Goal: Task Accomplishment & Management: Complete application form

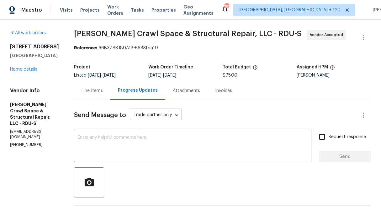
click at [97, 97] on div "Line Items" at bounding box center [92, 90] width 36 height 19
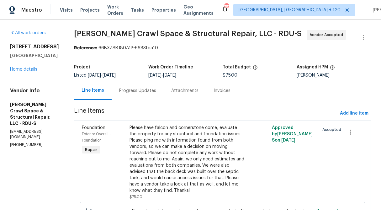
click at [141, 92] on div "Progress Updates" at bounding box center [137, 91] width 37 height 6
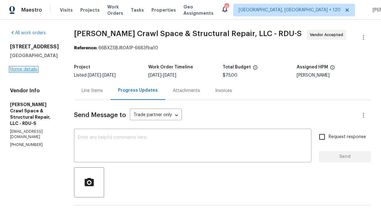
click at [15, 70] on link "Home details" at bounding box center [23, 69] width 27 height 4
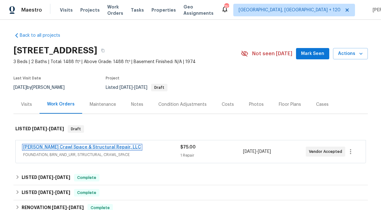
click at [99, 147] on link "[PERSON_NAME] Crawl Space & Structural Repair, LLC" at bounding box center [82, 147] width 118 height 4
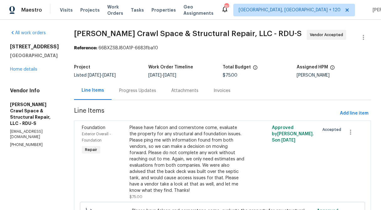
click at [140, 93] on div "Progress Updates" at bounding box center [137, 91] width 37 height 6
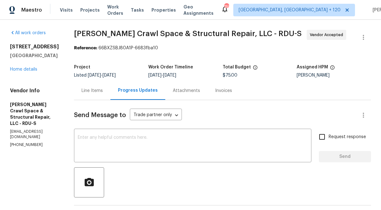
click at [93, 94] on div "Line Items" at bounding box center [92, 91] width 21 height 6
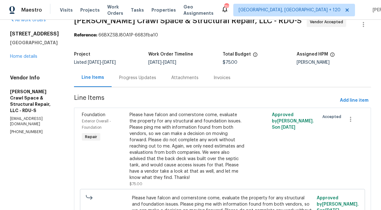
scroll to position [12, 0]
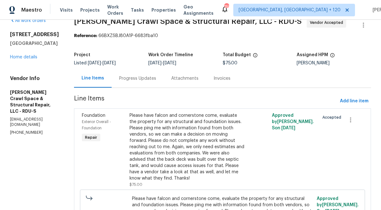
click at [136, 84] on div "Progress Updates" at bounding box center [138, 78] width 52 height 19
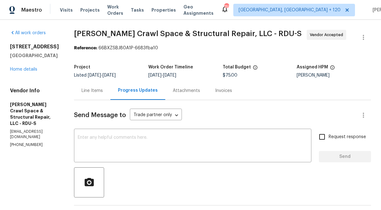
click at [100, 94] on div "Line Items" at bounding box center [92, 90] width 36 height 19
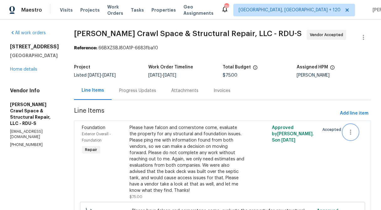
click at [352, 131] on icon "button" at bounding box center [351, 132] width 8 height 8
click at [79, 74] on div at bounding box center [190, 105] width 381 height 210
click at [21, 69] on link "Home details" at bounding box center [23, 69] width 27 height 4
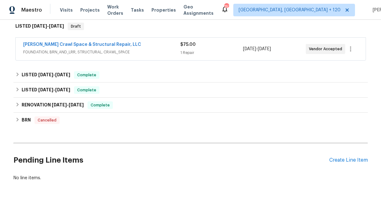
scroll to position [116, 0]
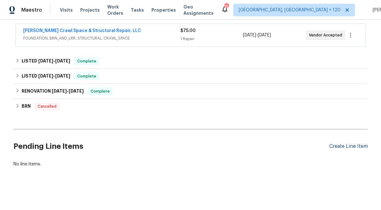
click at [336, 146] on div "Create Line Item" at bounding box center [349, 146] width 39 height 6
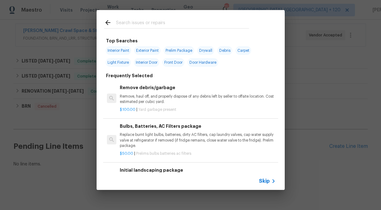
click at [269, 184] on span "Skip" at bounding box center [264, 181] width 11 height 6
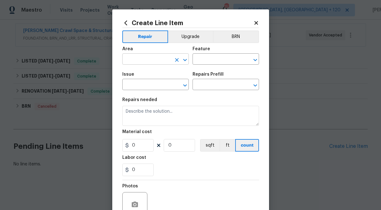
click at [150, 60] on input "text" at bounding box center [146, 60] width 49 height 10
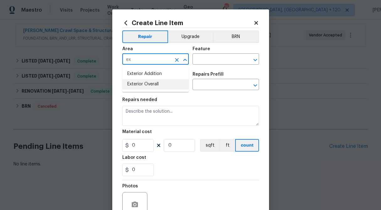
click at [154, 85] on li "Exterior Overall" at bounding box center [155, 84] width 67 height 10
type input "Exterior Overall"
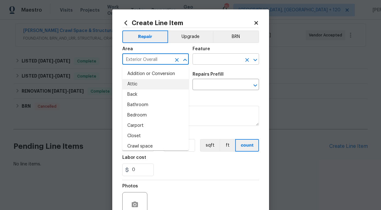
click at [206, 59] on input "text" at bounding box center [217, 60] width 49 height 10
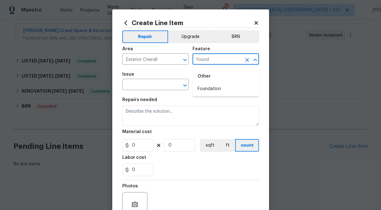
type input "found"
click at [220, 87] on li "Foundation" at bounding box center [226, 89] width 67 height 10
type input "Foundation"
click at [152, 86] on input "text" at bounding box center [146, 85] width 49 height 10
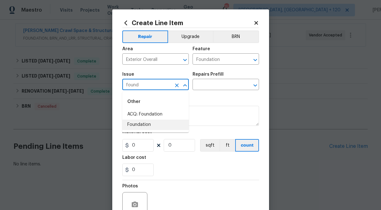
click at [153, 126] on li "Foundation" at bounding box center [155, 125] width 67 height 10
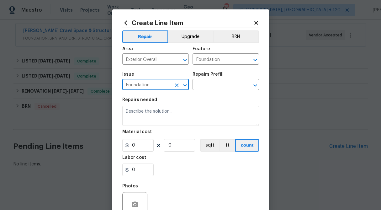
type input "Foundation"
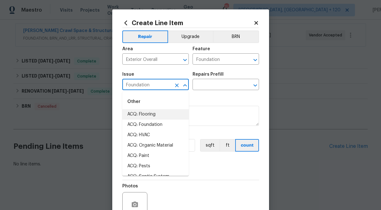
click at [158, 83] on input "Foundation" at bounding box center [146, 85] width 49 height 10
click at [177, 84] on icon "Clear" at bounding box center [177, 85] width 4 height 4
click at [151, 84] on input "text" at bounding box center [146, 85] width 49 height 10
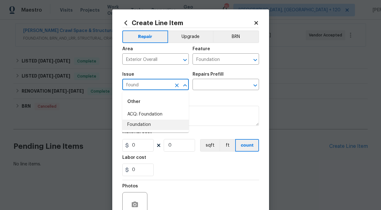
click at [145, 123] on li "Foundation" at bounding box center [155, 125] width 67 height 10
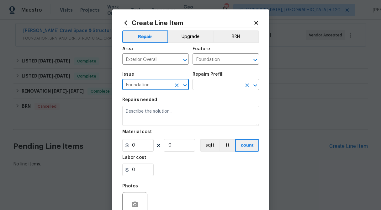
type input "Foundation"
click at [217, 86] on input "text" at bounding box center [217, 85] width 49 height 10
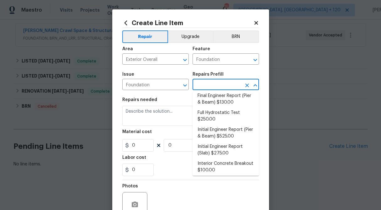
scroll to position [0, 0]
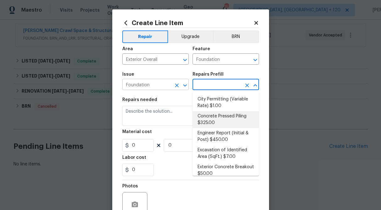
click at [176, 85] on icon "Clear" at bounding box center [177, 85] width 6 height 6
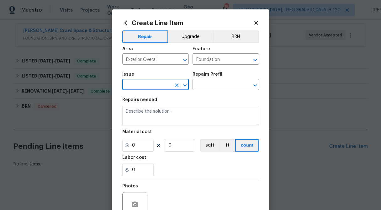
click at [155, 85] on input "text" at bounding box center [146, 85] width 49 height 10
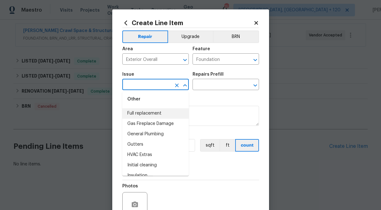
scroll to position [486, 0]
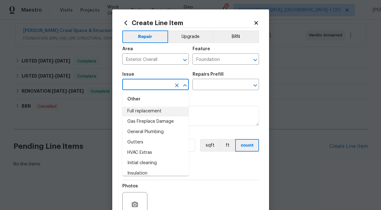
click at [146, 83] on input "text" at bounding box center [146, 85] width 49 height 10
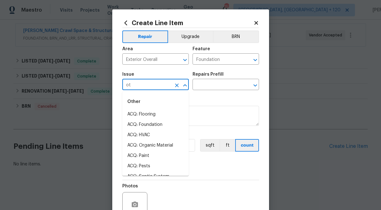
type input "o"
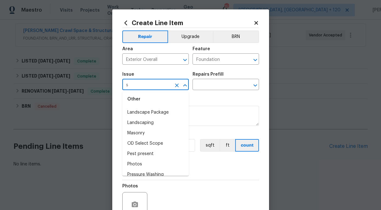
scroll to position [0, 0]
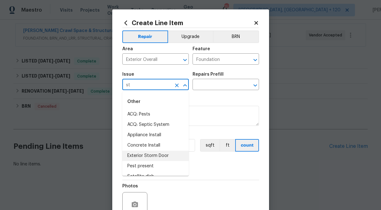
type input "s"
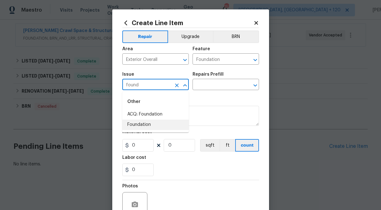
click at [137, 124] on li "Foundation" at bounding box center [155, 125] width 67 height 10
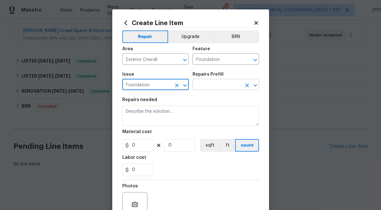
click at [213, 81] on input "text" at bounding box center [217, 85] width 49 height 10
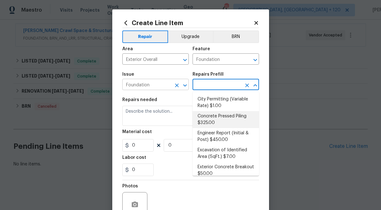
click at [165, 84] on input "Foundation" at bounding box center [146, 85] width 49 height 10
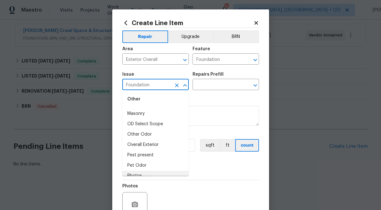
scroll to position [711, 0]
click at [150, 146] on li "Overall Exterior" at bounding box center [155, 146] width 67 height 10
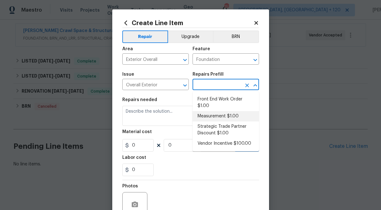
click at [218, 86] on input "text" at bounding box center [217, 85] width 49 height 10
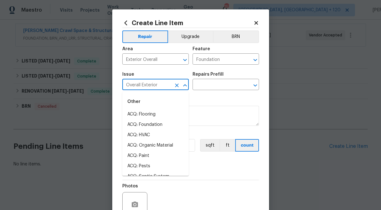
click at [164, 87] on input "Overall Exterior" at bounding box center [146, 85] width 49 height 10
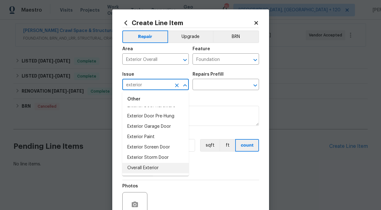
click at [152, 167] on li "Overall Exterior" at bounding box center [155, 168] width 67 height 10
type input "Overall Exterior"
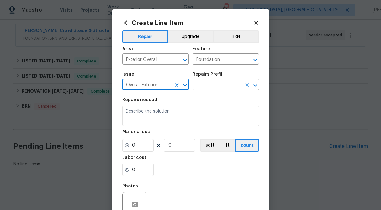
click at [222, 84] on input "text" at bounding box center [217, 85] width 49 height 10
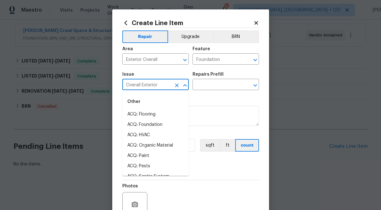
click at [155, 81] on input "Overall Exterior" at bounding box center [146, 85] width 49 height 10
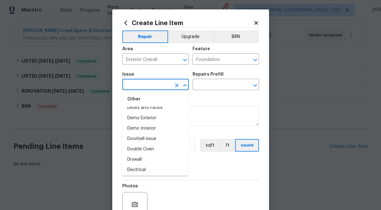
scroll to position [0, 0]
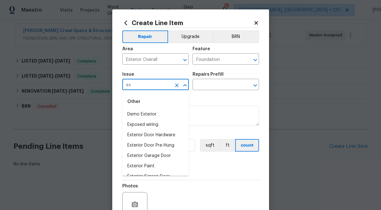
type input "e"
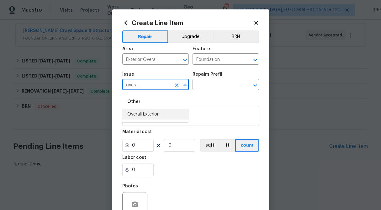
click at [161, 112] on li "Overall Exterior" at bounding box center [155, 114] width 67 height 10
type input "Overall Exterior"
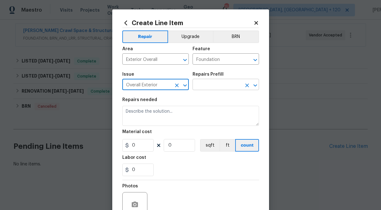
click at [211, 87] on input "text" at bounding box center [217, 85] width 49 height 10
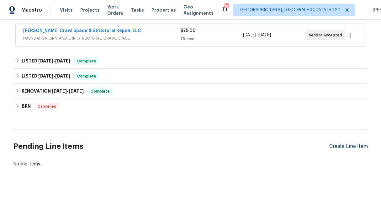
click at [339, 147] on div "Create Line Item" at bounding box center [349, 146] width 39 height 6
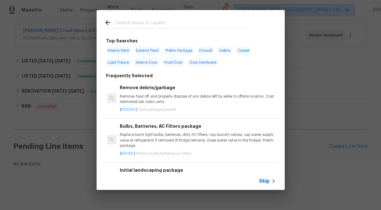
click at [269, 180] on span "Skip" at bounding box center [264, 181] width 11 height 6
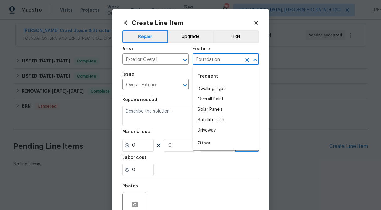
click at [215, 59] on input "Foundation" at bounding box center [217, 60] width 49 height 10
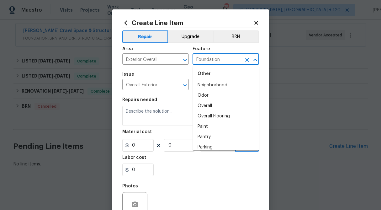
scroll to position [1058, 0]
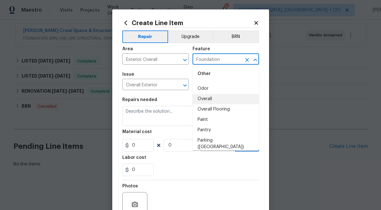
click at [221, 99] on li "Overall" at bounding box center [226, 99] width 67 height 10
type input "Overall"
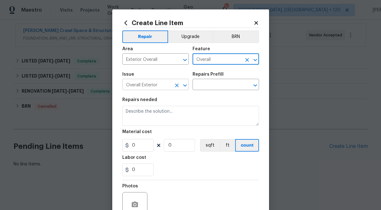
click at [162, 85] on input "Overall Exterior" at bounding box center [146, 85] width 49 height 10
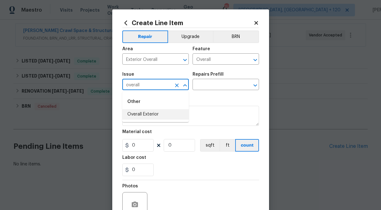
click at [162, 114] on li "Overall Exterior" at bounding box center [155, 114] width 67 height 10
type input "Overall Exterior"
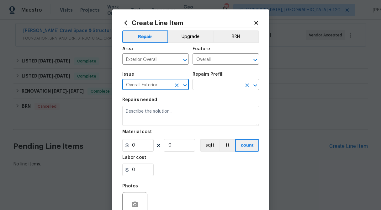
click at [213, 87] on input "text" at bounding box center [217, 85] width 49 height 10
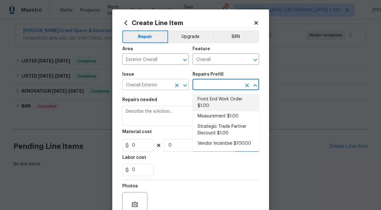
click at [176, 85] on icon "Clear" at bounding box center [177, 85] width 4 height 4
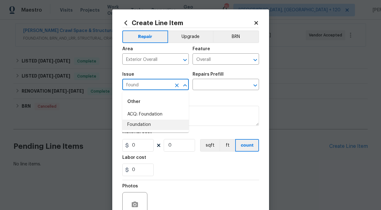
click at [145, 125] on li "Foundation" at bounding box center [155, 125] width 67 height 10
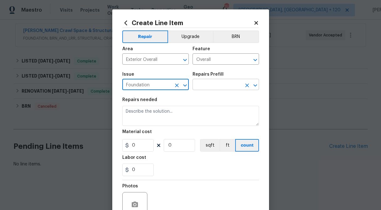
type input "Foundation"
click at [212, 82] on input "text" at bounding box center [217, 85] width 49 height 10
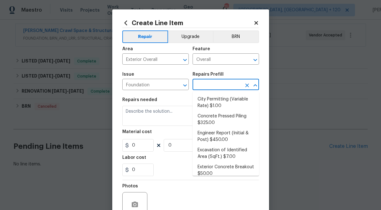
scroll to position [37, 0]
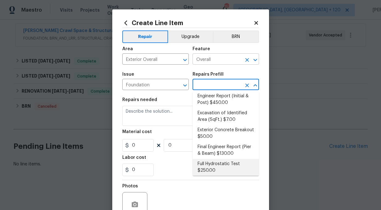
click at [227, 58] on input "Overall" at bounding box center [217, 60] width 49 height 10
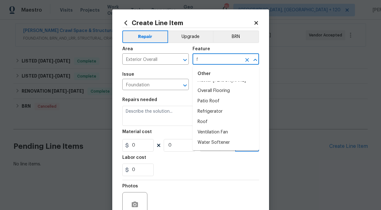
scroll to position [0, 0]
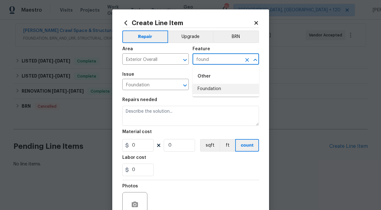
click at [205, 90] on li "Foundation" at bounding box center [226, 89] width 67 height 10
type input "Foundation"
click at [208, 83] on input "text" at bounding box center [217, 85] width 49 height 10
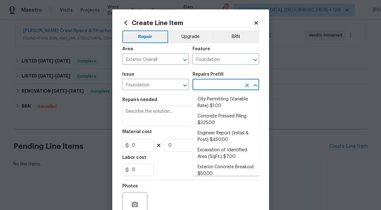
scroll to position [37, 0]
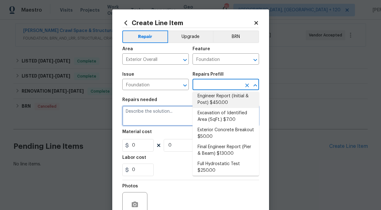
click at [164, 124] on textarea at bounding box center [190, 116] width 137 height 20
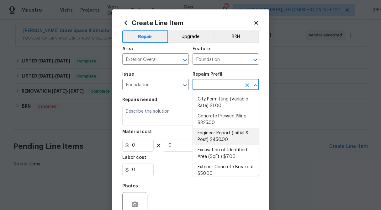
click at [217, 80] on input "text" at bounding box center [217, 85] width 49 height 10
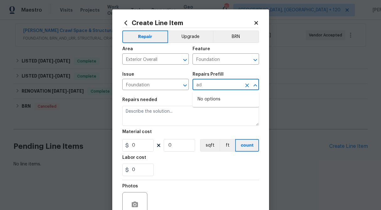
type input "a"
click at [158, 54] on div "Area" at bounding box center [155, 51] width 67 height 8
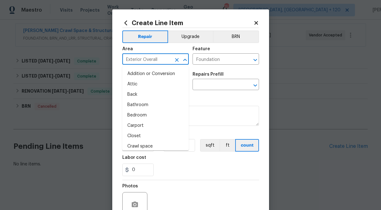
click at [164, 60] on input "Exterior Overall" at bounding box center [146, 60] width 49 height 10
click at [177, 59] on icon "Clear" at bounding box center [177, 60] width 6 height 6
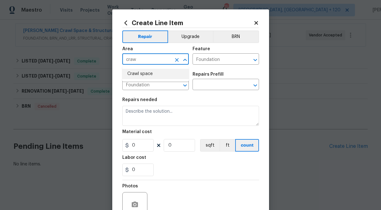
click at [162, 72] on li "Crawl space" at bounding box center [155, 74] width 67 height 10
type input "Crawl space"
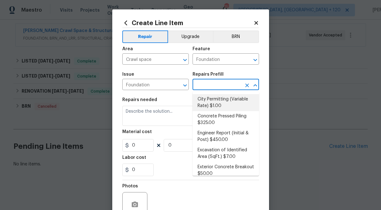
click at [211, 84] on input "text" at bounding box center [217, 85] width 49 height 10
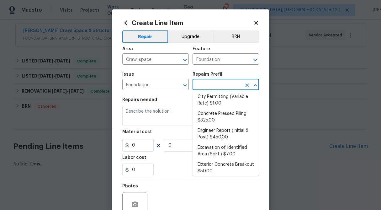
scroll to position [0, 0]
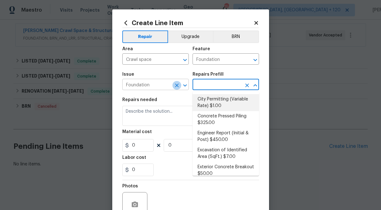
click at [177, 87] on icon "Clear" at bounding box center [177, 85] width 6 height 6
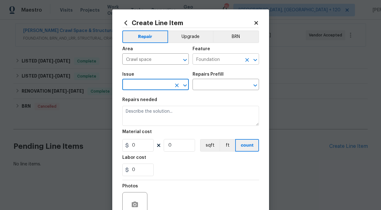
click at [232, 61] on input "Foundation" at bounding box center [217, 60] width 49 height 10
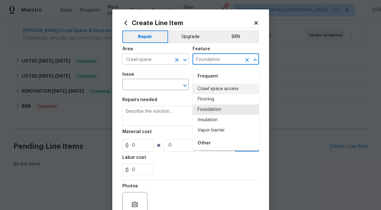
click at [167, 62] on input "Crawl space" at bounding box center [146, 60] width 49 height 10
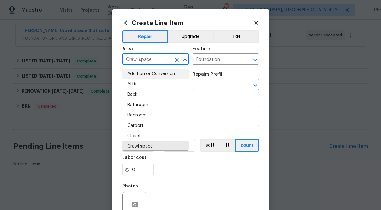
click at [176, 60] on icon "Clear" at bounding box center [177, 60] width 6 height 6
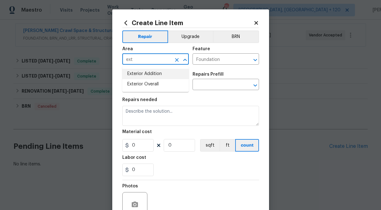
click at [142, 73] on li "Exterior Addition" at bounding box center [155, 74] width 67 height 10
type input "Exterior Addition"
click at [175, 57] on icon "Clear" at bounding box center [177, 60] width 6 height 6
click at [153, 58] on input "text" at bounding box center [146, 60] width 49 height 10
click at [154, 85] on li "Exterior Overall" at bounding box center [155, 84] width 67 height 10
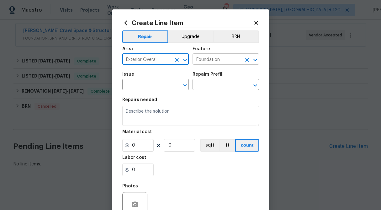
type input "Exterior Overall"
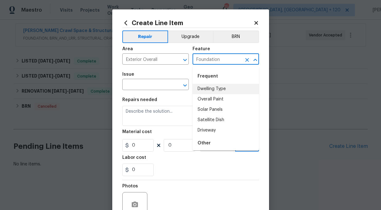
click at [231, 60] on input "Foundation" at bounding box center [217, 60] width 49 height 10
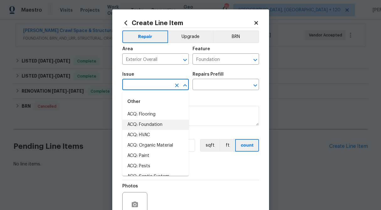
click at [164, 84] on input "text" at bounding box center [146, 85] width 49 height 10
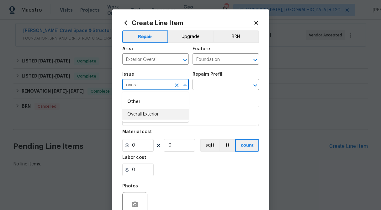
click at [152, 115] on li "Overall Exterior" at bounding box center [155, 114] width 67 height 10
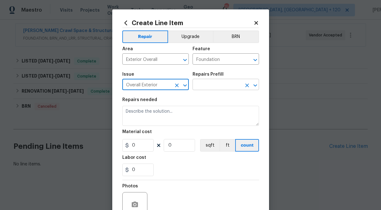
type input "Overall Exterior"
click at [211, 83] on input "text" at bounding box center [217, 85] width 49 height 10
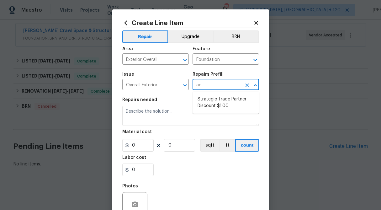
type input "a"
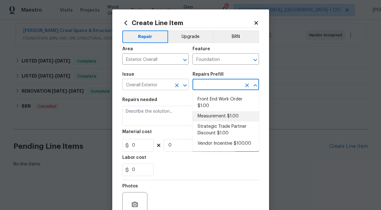
click at [171, 85] on div "Overall Exterior ​" at bounding box center [155, 85] width 67 height 10
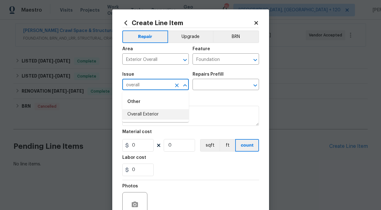
click at [153, 115] on li "Overall Exterior" at bounding box center [155, 114] width 67 height 10
type input "Overall Exterior"
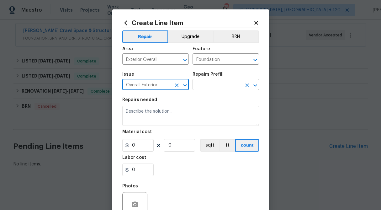
click at [206, 88] on input "text" at bounding box center [217, 85] width 49 height 10
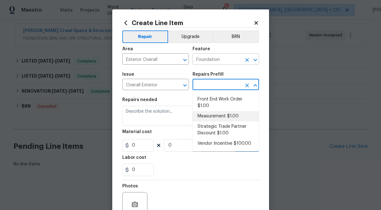
click at [248, 60] on icon "Clear" at bounding box center [247, 60] width 4 height 4
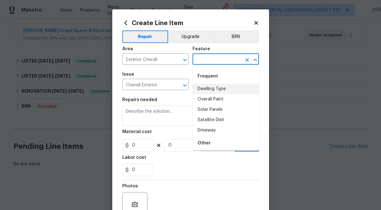
click at [221, 62] on input "text" at bounding box center [217, 60] width 49 height 10
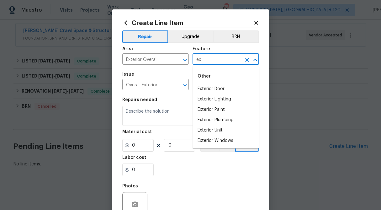
type input "e"
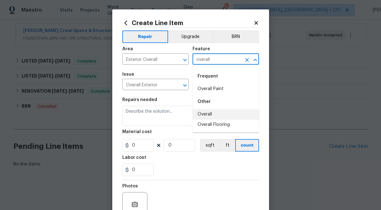
click at [212, 116] on li "Overall" at bounding box center [226, 114] width 67 height 10
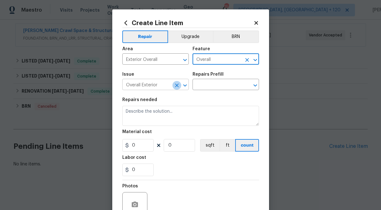
click at [175, 85] on icon "Clear" at bounding box center [177, 85] width 6 height 6
type input "Overall"
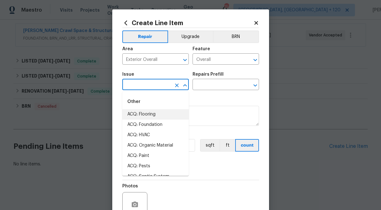
click at [156, 85] on input "text" at bounding box center [146, 85] width 49 height 10
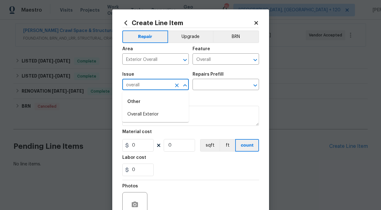
click at [148, 113] on li "Overall Exterior" at bounding box center [155, 114] width 67 height 10
type input "Overall Exterior"
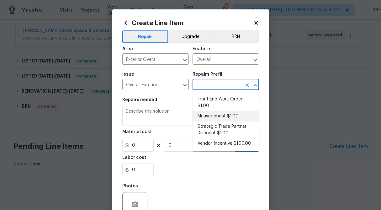
click at [225, 88] on input "text" at bounding box center [217, 85] width 49 height 10
click at [249, 59] on icon "Clear" at bounding box center [247, 60] width 6 height 6
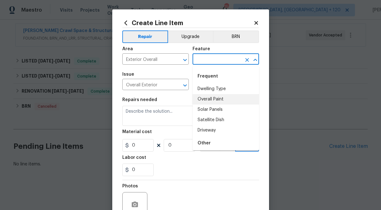
click at [228, 58] on input "text" at bounding box center [217, 60] width 49 height 10
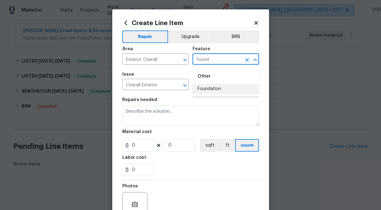
click at [204, 89] on li "Foundation" at bounding box center [226, 89] width 67 height 10
type input "Foundation"
click at [225, 83] on input "text" at bounding box center [217, 85] width 49 height 10
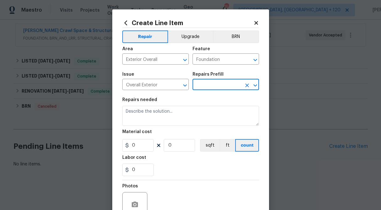
click at [210, 83] on input "text" at bounding box center [217, 85] width 49 height 10
click at [177, 86] on icon "Clear" at bounding box center [177, 85] width 6 height 6
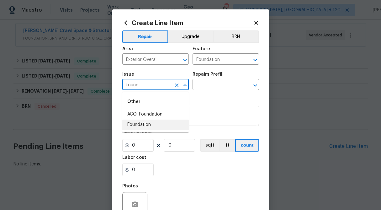
click at [134, 126] on li "Foundation" at bounding box center [155, 125] width 67 height 10
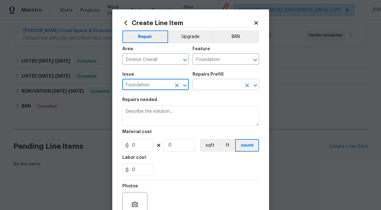
type input "Foundation"
click at [208, 84] on input "text" at bounding box center [217, 85] width 49 height 10
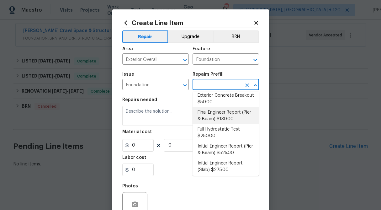
scroll to position [72, 0]
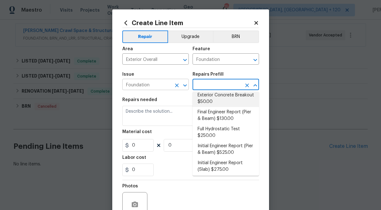
click at [176, 86] on icon "Clear" at bounding box center [177, 85] width 4 height 4
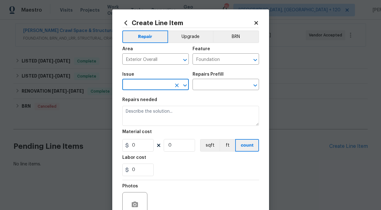
click at [153, 88] on input "text" at bounding box center [146, 85] width 49 height 10
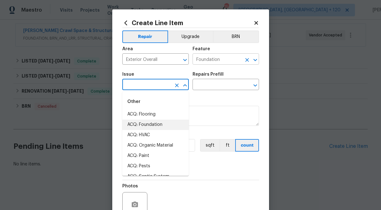
click at [250, 61] on icon "Clear" at bounding box center [247, 60] width 6 height 6
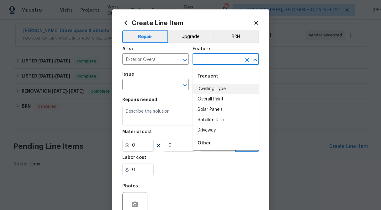
click at [228, 61] on input "text" at bounding box center [217, 60] width 49 height 10
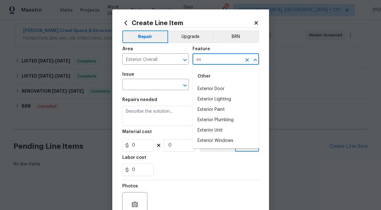
type input "e"
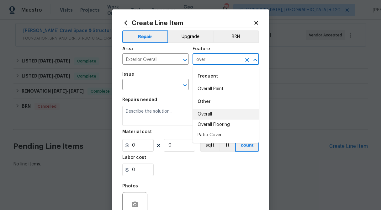
click at [221, 116] on li "Overall" at bounding box center [226, 114] width 67 height 10
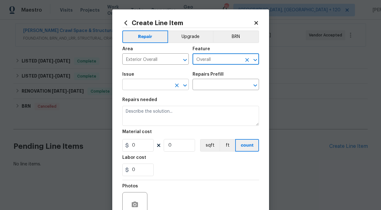
type input "Overall"
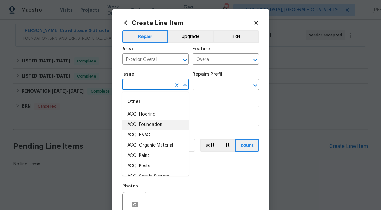
click at [162, 88] on input "text" at bounding box center [146, 85] width 49 height 10
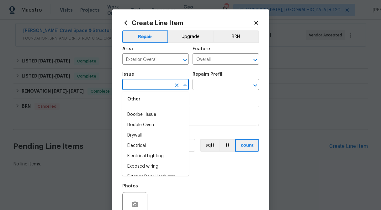
scroll to position [294, 0]
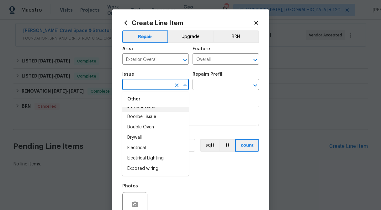
click at [146, 85] on input "text" at bounding box center [146, 85] width 49 height 10
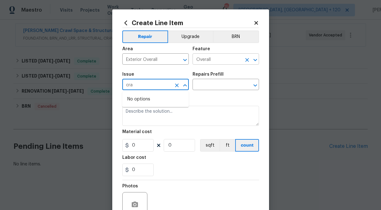
type input "cra"
click at [236, 61] on input "Overall" at bounding box center [217, 60] width 49 height 10
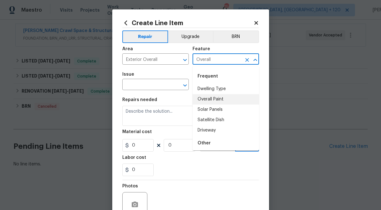
click at [248, 60] on icon "Clear" at bounding box center [247, 60] width 6 height 6
click at [222, 61] on input "text" at bounding box center [217, 60] width 49 height 10
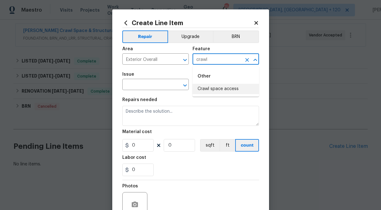
click at [212, 91] on li "Crawl space access" at bounding box center [226, 89] width 67 height 10
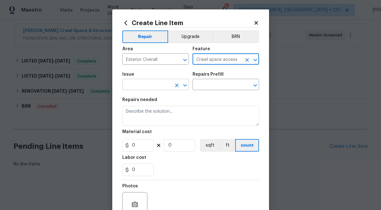
type input "Crawl space access"
click at [167, 88] on input "text" at bounding box center [146, 85] width 49 height 10
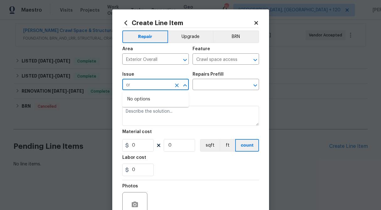
type input "c"
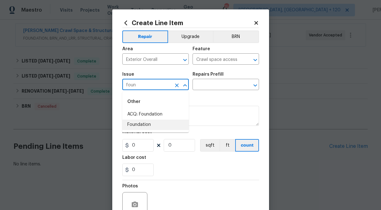
click at [166, 128] on li "Foundation" at bounding box center [155, 125] width 67 height 10
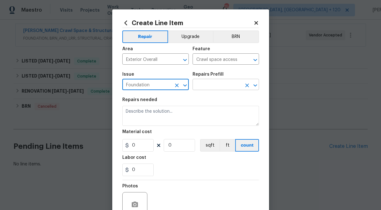
click at [208, 85] on input "text" at bounding box center [217, 85] width 49 height 10
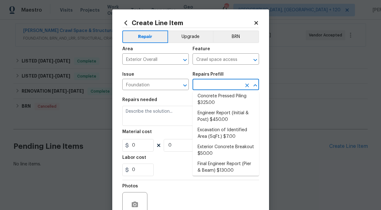
scroll to position [16, 0]
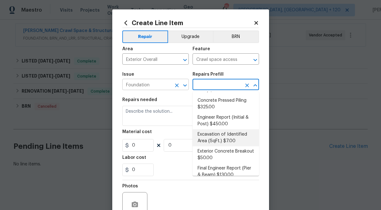
click at [145, 83] on input "Foundation" at bounding box center [146, 85] width 49 height 10
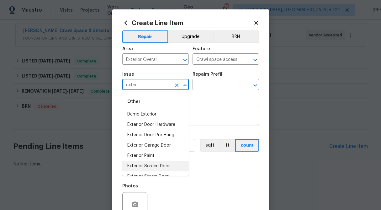
scroll to position [19, 0]
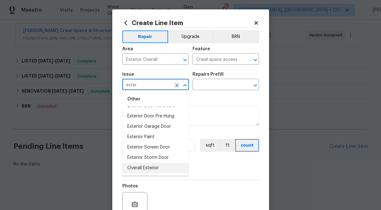
click at [140, 164] on li "Overall Exterior" at bounding box center [155, 168] width 67 height 10
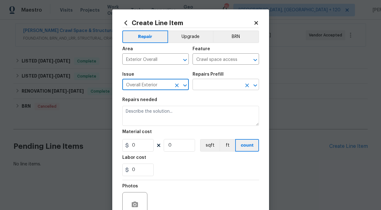
type input "Overall Exterior"
click at [220, 90] on input "text" at bounding box center [217, 85] width 49 height 10
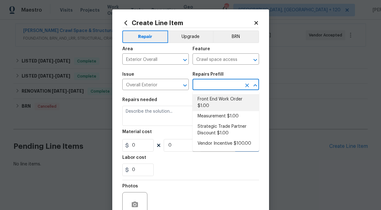
click at [222, 97] on li "Front End Work Order $1.00" at bounding box center [226, 102] width 67 height 17
type input "Front End Work Order $1.00"
type textarea "Placeholder line item for the creation of front end work orders."
type input "1"
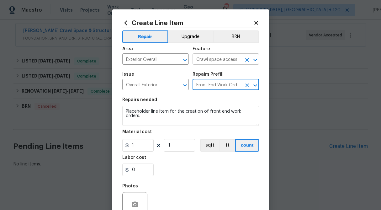
click at [237, 62] on input "Crawl space access" at bounding box center [217, 60] width 49 height 10
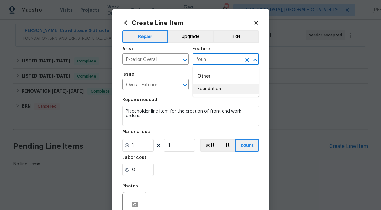
click at [223, 88] on li "Foundation" at bounding box center [226, 89] width 67 height 10
click at [246, 86] on icon "Clear" at bounding box center [247, 85] width 6 height 6
type input "Foundation"
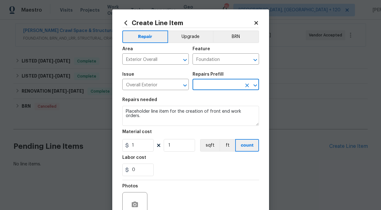
scroll to position [61, 0]
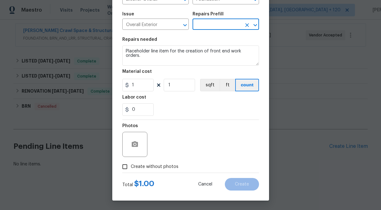
click at [126, 168] on input "Create without photos" at bounding box center [125, 167] width 12 height 12
checkbox input "true"
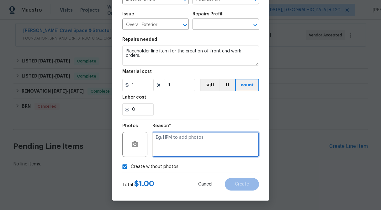
click at [193, 137] on textarea at bounding box center [206, 144] width 107 height 25
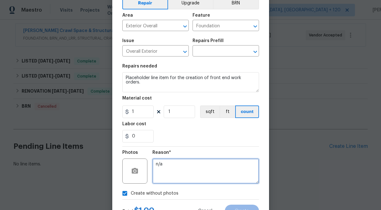
scroll to position [33, 0]
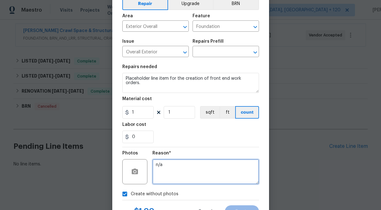
type textarea "n/a"
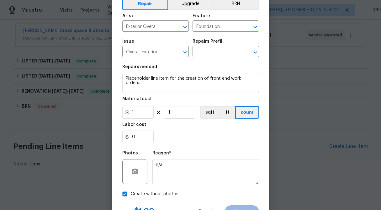
click at [220, 43] on h5 "Repairs Prefill" at bounding box center [208, 41] width 31 height 4
click at [215, 58] on div "Issue Overall Exterior ​ Repairs Prefill ​" at bounding box center [190, 47] width 137 height 25
click at [213, 53] on input "text" at bounding box center [217, 52] width 49 height 10
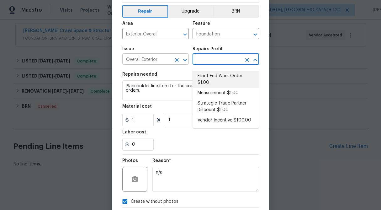
scroll to position [22, 0]
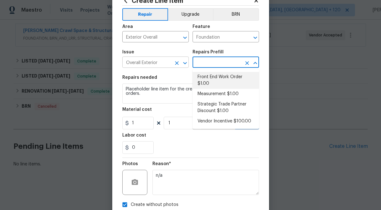
click at [176, 64] on icon "Clear" at bounding box center [177, 63] width 6 height 6
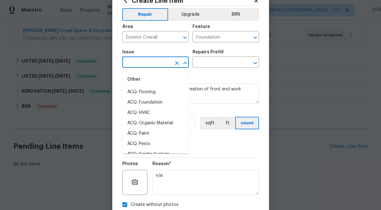
click at [156, 61] on input "text" at bounding box center [146, 63] width 49 height 10
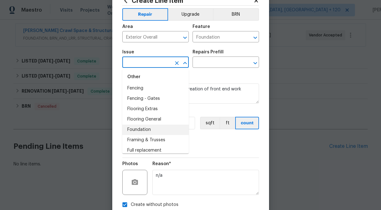
click at [156, 130] on li "Foundation" at bounding box center [155, 130] width 67 height 10
type input "Foundation"
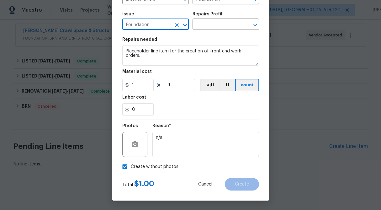
scroll to position [0, 0]
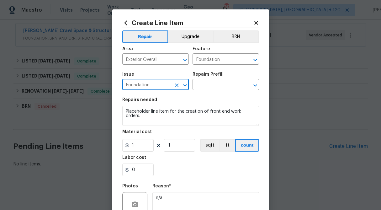
click at [210, 80] on div "Repairs Prefill" at bounding box center [226, 76] width 67 height 8
click at [212, 84] on input "text" at bounding box center [217, 85] width 49 height 10
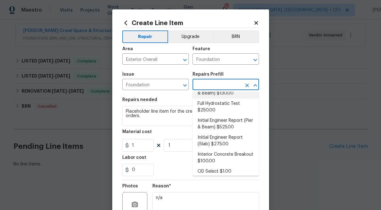
scroll to position [107, 0]
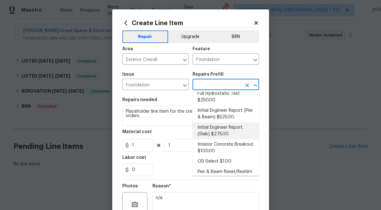
click at [223, 130] on li "Initial Engineer Report (Slab) $275.00" at bounding box center [226, 130] width 67 height 17
type textarea "Recieve and properly document the work needed through an engineering report pri…"
type input "Initial Engineer Report (Slab) $275.00"
type input "275"
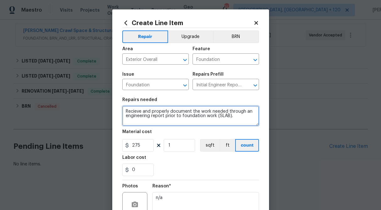
drag, startPoint x: 247, startPoint y: 116, endPoint x: 118, endPoint y: 112, distance: 128.4
click at [118, 112] on div "Create Line Item Repair Upgrade BRN Area Exterior Overall ​ Feature Foundation …" at bounding box center [190, 134] width 157 height 251
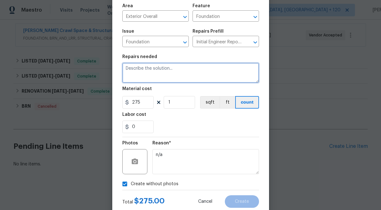
scroll to position [42, 0]
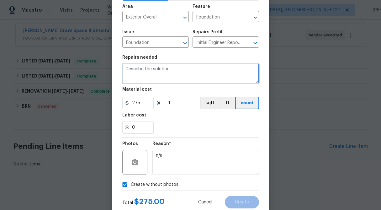
click at [153, 73] on textarea at bounding box center [190, 73] width 137 height 20
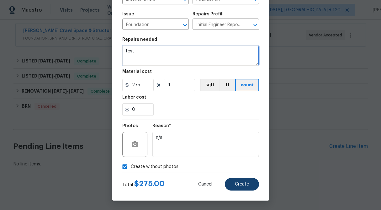
type textarea "test"
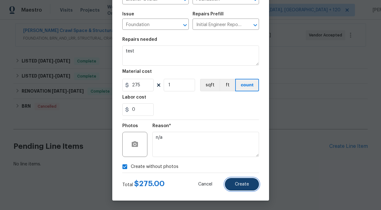
click at [249, 181] on button "Create" at bounding box center [242, 184] width 34 height 13
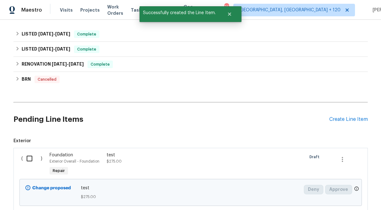
scroll to position [188, 0]
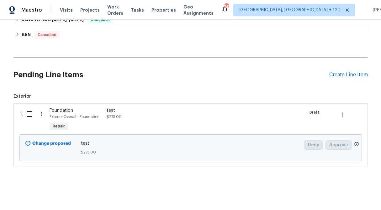
click at [29, 115] on input "checkbox" at bounding box center [32, 113] width 18 height 13
checkbox input "true"
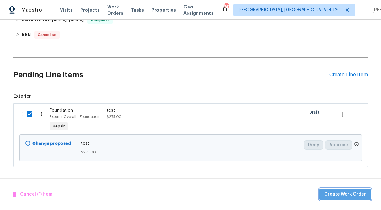
click at [349, 192] on span "Create Work Order" at bounding box center [346, 195] width 42 height 8
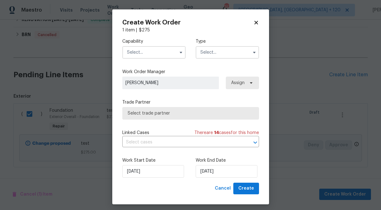
click at [157, 55] on input "text" at bounding box center [153, 52] width 63 height 13
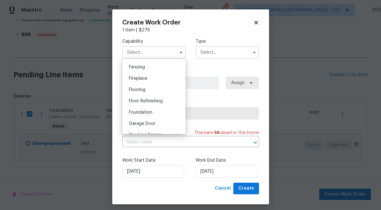
scroll to position [219, 0]
click at [144, 114] on span "Foundation" at bounding box center [141, 113] width 24 height 4
type input "Foundation"
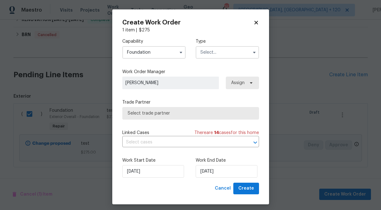
click at [219, 52] on input "text" at bounding box center [227, 52] width 63 height 13
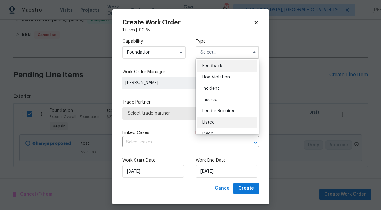
click at [217, 123] on div "Listed" at bounding box center [227, 122] width 60 height 11
type input "Listed"
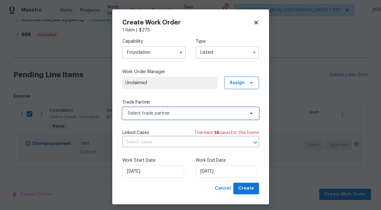
click at [206, 115] on span "Select trade partner" at bounding box center [186, 113] width 117 height 6
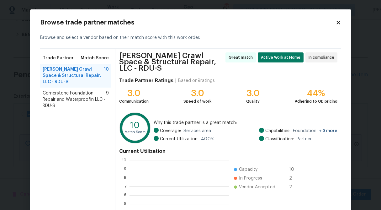
scroll to position [88, 99]
click at [62, 103] on span "Cornerstone Foundation Repair and Waterproofin LLC - RDU-S" at bounding box center [75, 99] width 64 height 19
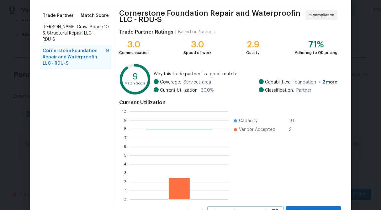
scroll to position [69, 0]
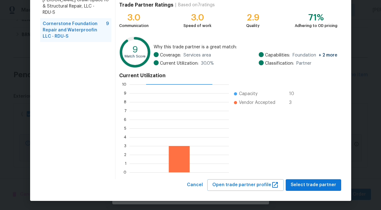
click at [316, 177] on div "Cornerstone Foundation Repair and Waterproofin LLC - RDU-S In compliance Trade …" at bounding box center [228, 79] width 226 height 200
click at [320, 185] on span "Select trade partner" at bounding box center [314, 185] width 46 height 8
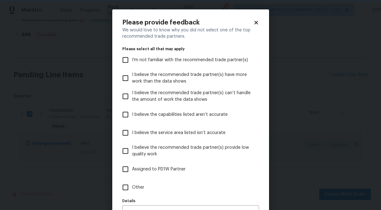
scroll to position [39, 0]
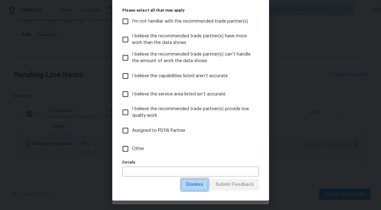
click at [192, 186] on span "Dismiss" at bounding box center [194, 185] width 17 height 8
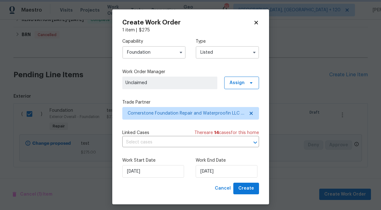
scroll to position [0, 0]
click at [254, 187] on span "Create" at bounding box center [247, 189] width 16 height 8
checkbox input "false"
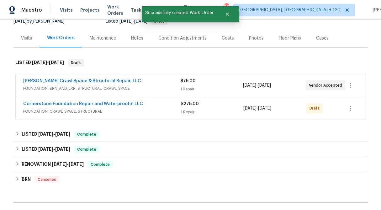
scroll to position [66, 0]
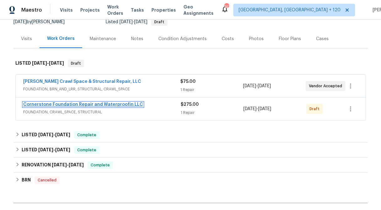
click at [109, 104] on link "Cornerstone Foundation Repair and Waterproofin LLC" at bounding box center [83, 104] width 120 height 4
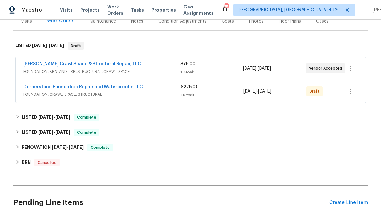
scroll to position [94, 0]
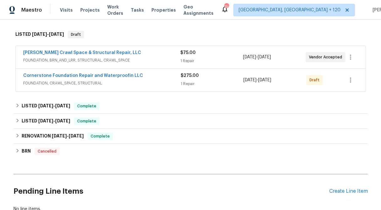
click at [177, 82] on span "FOUNDATION, CRAWL_SPACE, STRUCTURAL" at bounding box center [102, 83] width 158 height 6
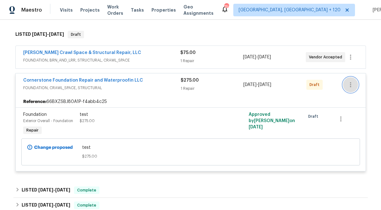
click at [352, 83] on icon "button" at bounding box center [351, 85] width 8 height 8
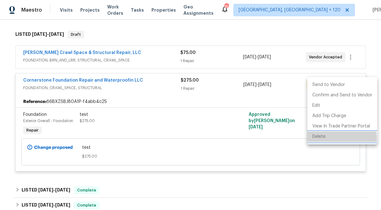
click at [320, 139] on li "Delete" at bounding box center [343, 137] width 70 height 10
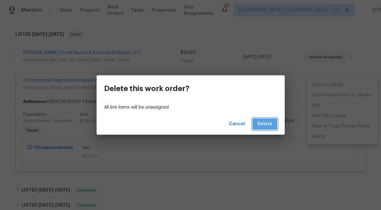
click at [273, 123] on button "Delete" at bounding box center [265, 124] width 25 height 12
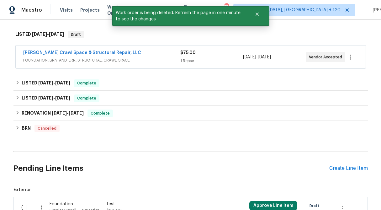
scroll to position [165, 0]
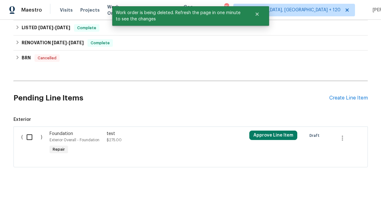
click at [79, 136] on div "Foundation" at bounding box center [76, 134] width 53 height 6
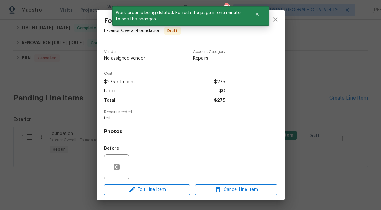
scroll to position [47, 0]
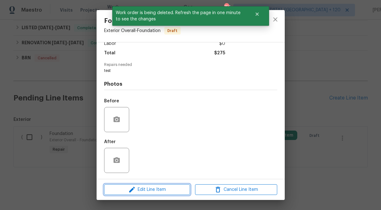
click at [167, 189] on span "Edit Line Item" at bounding box center [147, 190] width 82 height 8
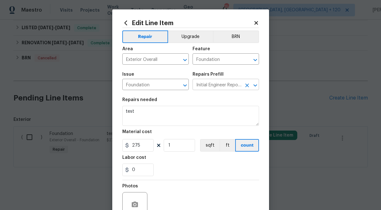
click at [216, 83] on input "Initial Engineer Report (Slab) $275.00" at bounding box center [217, 85] width 49 height 10
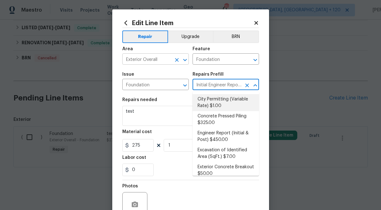
click at [178, 59] on icon "Clear" at bounding box center [177, 60] width 4 height 4
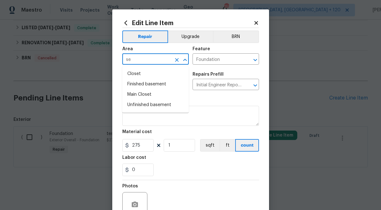
type input "s"
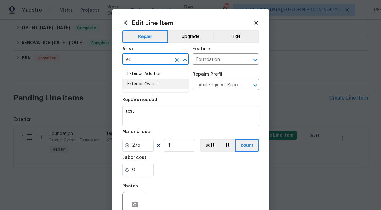
click at [161, 81] on li "Exterior Overall" at bounding box center [155, 84] width 67 height 10
click at [249, 58] on icon "Clear" at bounding box center [247, 60] width 6 height 6
type input "Exterior Overall"
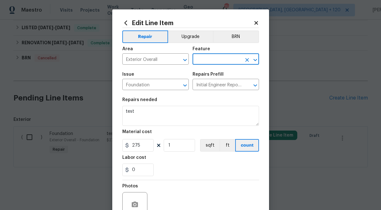
click at [226, 59] on input "text" at bounding box center [217, 60] width 49 height 10
type input "s"
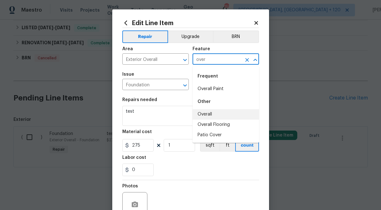
click at [216, 116] on li "Overall" at bounding box center [226, 114] width 67 height 10
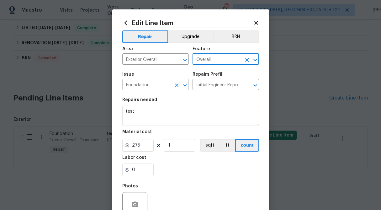
click at [176, 86] on icon "Clear" at bounding box center [177, 85] width 4 height 4
type input "Overall"
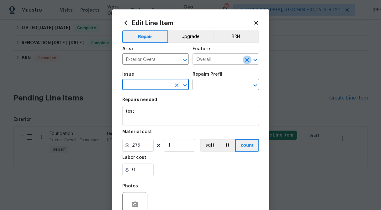
click at [247, 58] on icon "Clear" at bounding box center [247, 60] width 6 height 6
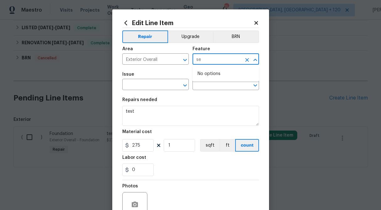
type input "s"
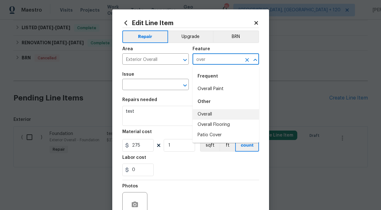
click at [206, 115] on li "Overall" at bounding box center [226, 114] width 67 height 10
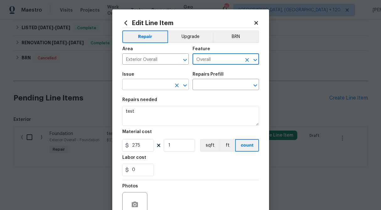
type input "Overall"
click at [157, 86] on input "text" at bounding box center [146, 85] width 49 height 10
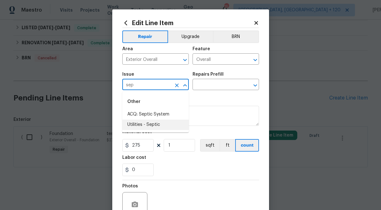
click at [163, 125] on li "Utilities - Septic" at bounding box center [155, 125] width 67 height 10
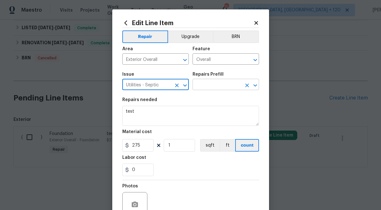
type input "Utilities - Septic"
click at [214, 84] on input "text" at bounding box center [217, 85] width 49 height 10
click at [169, 96] on section "Repairs needed test Material cost 275 1 sqft ft count Labor cost 0" at bounding box center [190, 137] width 137 height 86
click at [221, 61] on input "Overall" at bounding box center [217, 60] width 49 height 10
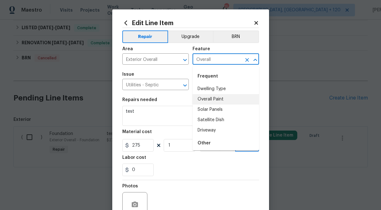
click at [258, 21] on icon at bounding box center [257, 23] width 6 height 6
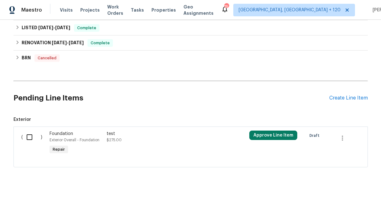
click at [30, 137] on input "checkbox" at bounding box center [32, 137] width 18 height 13
checkbox input "true"
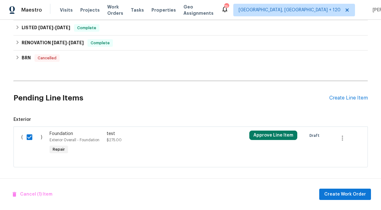
click at [39, 188] on div "Cancel (1) Item Create Work Order" at bounding box center [190, 194] width 381 height 32
click at [41, 192] on span "Cancel (1) Item" at bounding box center [33, 195] width 40 height 8
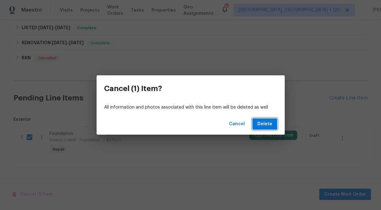
click at [268, 121] on span "Delete" at bounding box center [265, 124] width 15 height 8
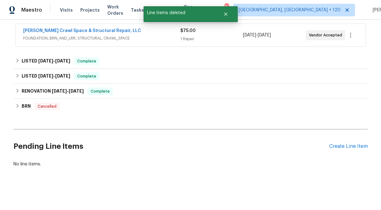
scroll to position [116, 0]
click at [354, 148] on div "Create Line Item" at bounding box center [349, 146] width 39 height 6
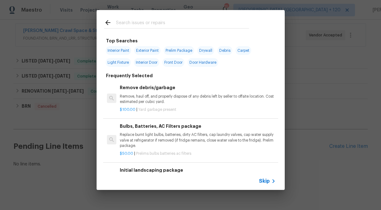
click at [269, 182] on span "Skip" at bounding box center [264, 181] width 11 height 6
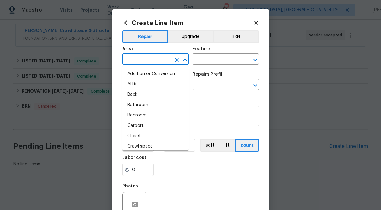
click at [146, 60] on input "text" at bounding box center [146, 60] width 49 height 10
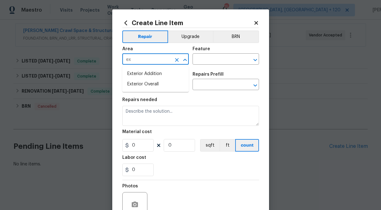
type input "e"
type input "s"
click at [146, 81] on li "Exterior Overall" at bounding box center [155, 84] width 67 height 10
type input "Exterior Overall"
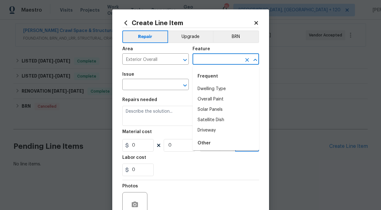
click at [210, 63] on input "text" at bounding box center [217, 60] width 49 height 10
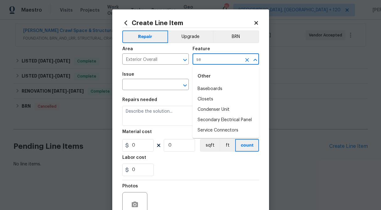
type input "s"
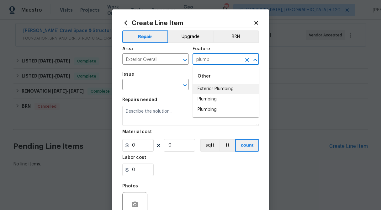
click at [209, 92] on li "Exterior Plumbing" at bounding box center [226, 89] width 67 height 10
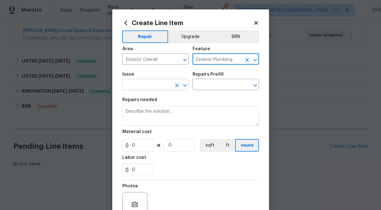
type input "Exterior Plumbing"
click at [154, 86] on input "text" at bounding box center [146, 85] width 49 height 10
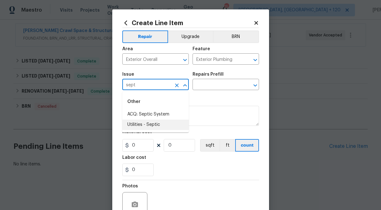
click at [162, 125] on li "Utilities - Septic" at bounding box center [155, 125] width 67 height 10
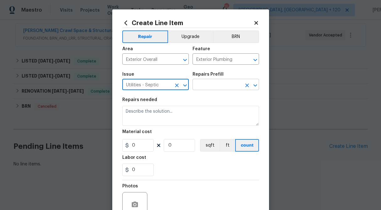
type input "Utilities - Septic"
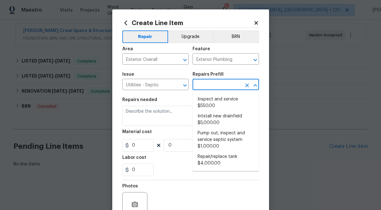
click at [202, 88] on input "text" at bounding box center [217, 85] width 49 height 10
click at [182, 98] on section "Repairs needed Material cost 0 0 sqft ft count Labor cost 0" at bounding box center [190, 137] width 137 height 86
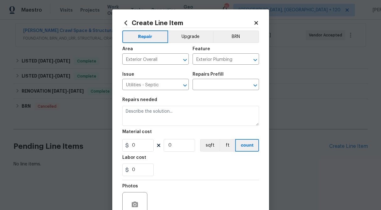
click at [257, 23] on icon at bounding box center [257, 23] width 6 height 6
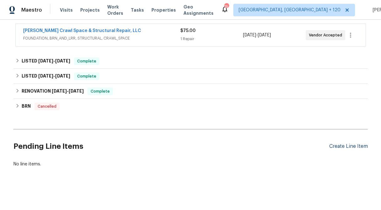
click at [346, 148] on div "Create Line Item" at bounding box center [349, 146] width 39 height 6
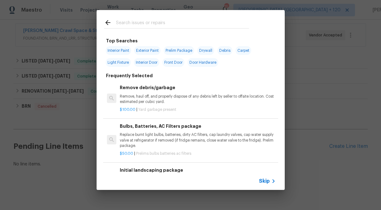
click at [261, 177] on div "Skip" at bounding box center [268, 181] width 18 height 8
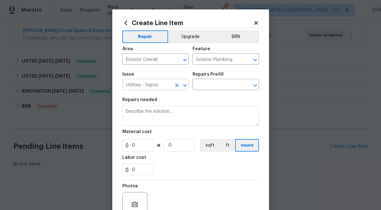
click at [152, 83] on input "Utilities - Septic" at bounding box center [146, 85] width 49 height 10
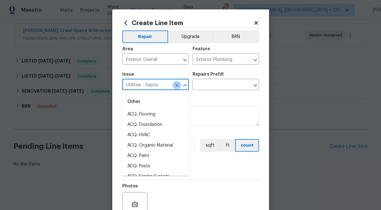
click at [175, 87] on icon "Clear" at bounding box center [177, 85] width 6 height 6
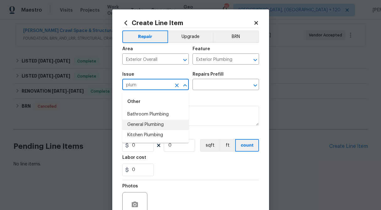
click at [172, 122] on li "General Plumbing" at bounding box center [155, 125] width 67 height 10
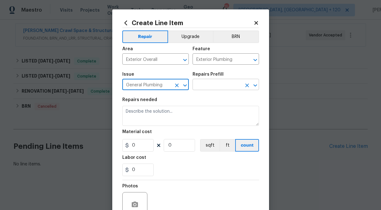
type input "General Plumbing"
click at [212, 83] on input "text" at bounding box center [217, 85] width 49 height 10
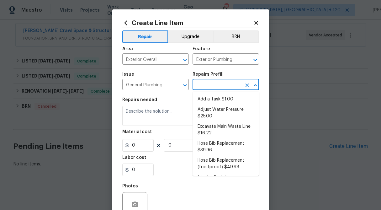
click at [258, 22] on icon at bounding box center [257, 23] width 6 height 6
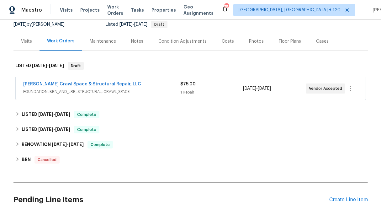
scroll to position [61, 0]
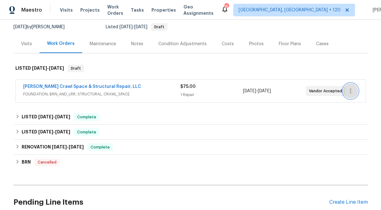
click at [351, 91] on icon "button" at bounding box center [350, 91] width 1 height 5
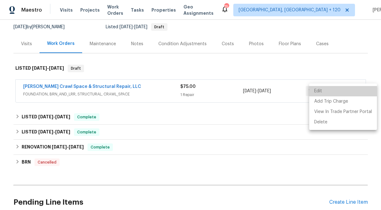
click at [349, 91] on li "Edit" at bounding box center [343, 91] width 68 height 10
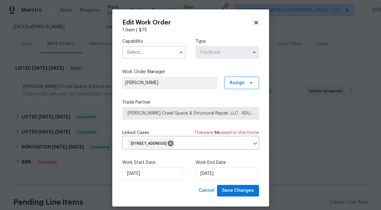
click at [258, 24] on icon at bounding box center [256, 22] width 3 height 3
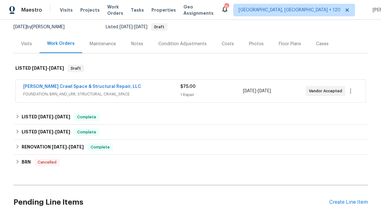
click at [87, 92] on span "FOUNDATION, BRN_AND_LRR, STRUCTURAL, CRAWL_SPACE" at bounding box center [101, 94] width 157 height 6
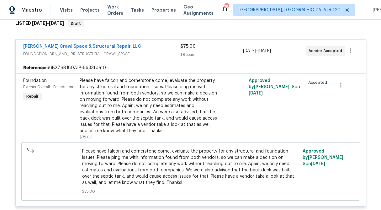
scroll to position [105, 0]
click at [77, 54] on span "FOUNDATION, BRN_AND_LRR, STRUCTURAL, CRAWL_SPACE" at bounding box center [101, 54] width 157 height 6
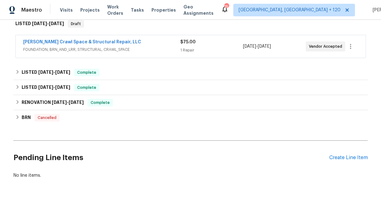
click at [77, 54] on div "Falcone Crawl Space & Structural Repair, LLC FOUNDATION, BRN_AND_LRR, STRUCTURA…" at bounding box center [191, 46] width 350 height 23
click at [118, 48] on span "FOUNDATION, BRN_AND_LRR, STRUCTURAL, CRAWL_SPACE" at bounding box center [101, 49] width 157 height 6
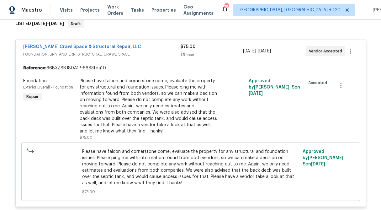
click at [133, 100] on div "Please have falcon and cornerstone come, evaluate the property for any structur…" at bounding box center [148, 106] width 137 height 56
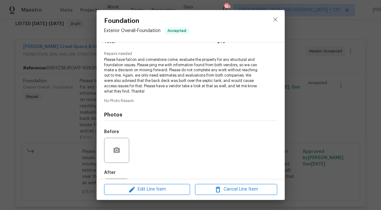
scroll to position [80, 0]
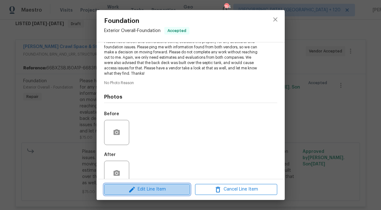
click at [144, 190] on span "Edit Line Item" at bounding box center [147, 189] width 82 height 8
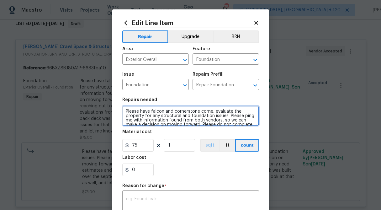
scroll to position [26, 0]
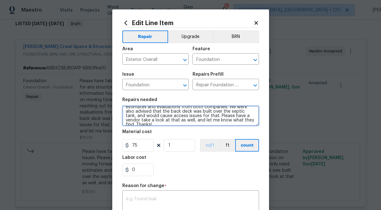
drag, startPoint x: 126, startPoint y: 112, endPoint x: 215, endPoint y: 141, distance: 93.7
click at [215, 141] on section "Repairs needed Please have falcon and cornerstone come, evaluate the property f…" at bounding box center [190, 137] width 137 height 86
paste textarea "Evaluate the property for any structural and foundation issues. Please provide …"
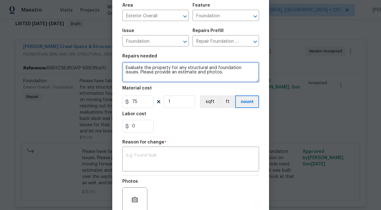
scroll to position [99, 0]
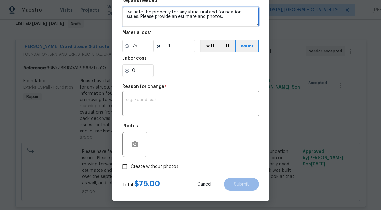
type textarea "Evaluate the property for any structural and foundation issues. Please provide …"
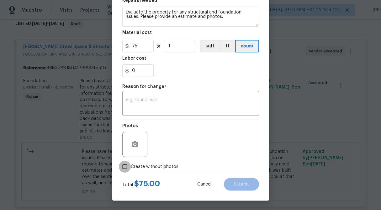
click at [124, 166] on input "Create without photos" at bounding box center [125, 167] width 12 height 12
checkbox input "true"
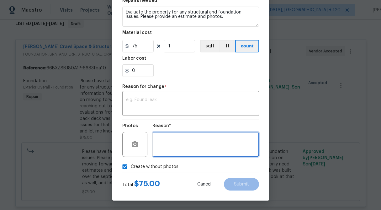
click at [170, 152] on textarea at bounding box center [206, 144] width 107 height 25
type textarea "n/a"
click at [225, 160] on div "Reason* n/a" at bounding box center [206, 140] width 107 height 41
click at [192, 100] on textarea at bounding box center [190, 104] width 129 height 13
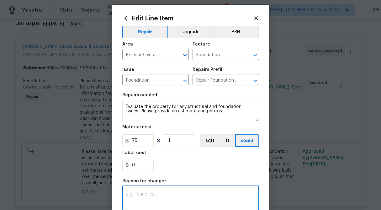
scroll to position [4, 0]
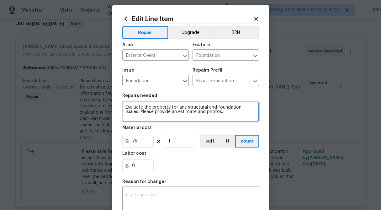
click at [214, 113] on textarea "Evaluate the property for any structural and foundation issues. Please provide …" at bounding box center [190, 112] width 137 height 20
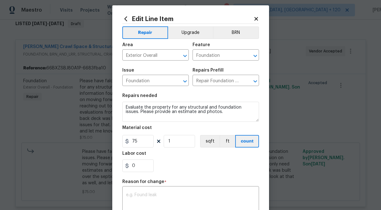
click at [256, 16] on icon at bounding box center [257, 19] width 6 height 6
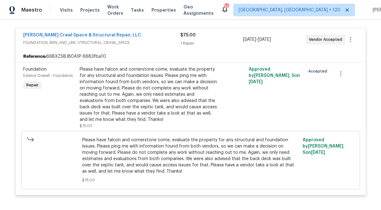
scroll to position [116, 0]
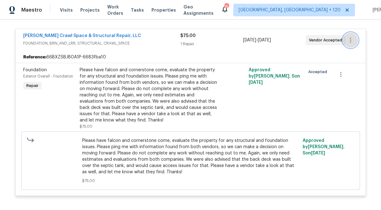
click at [350, 40] on icon "button" at bounding box center [351, 40] width 8 height 8
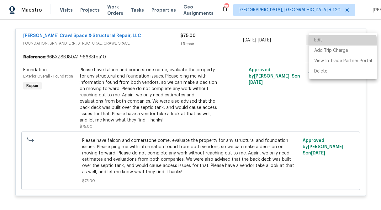
click at [342, 42] on li "Edit" at bounding box center [343, 40] width 68 height 10
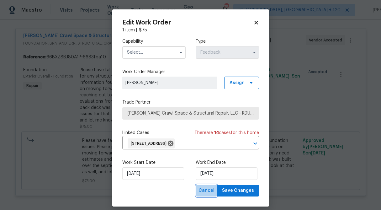
click at [212, 189] on span "Cancel" at bounding box center [207, 191] width 16 height 8
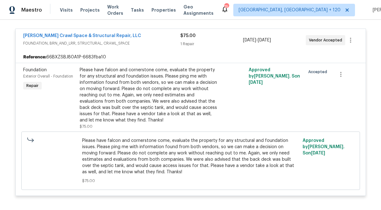
click at [103, 97] on div "Please have falcon and cornerstone come, evaluate the property for any structur…" at bounding box center [148, 95] width 137 height 56
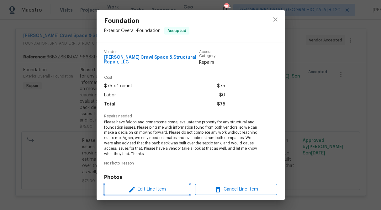
click at [155, 188] on span "Edit Line Item" at bounding box center [147, 189] width 82 height 8
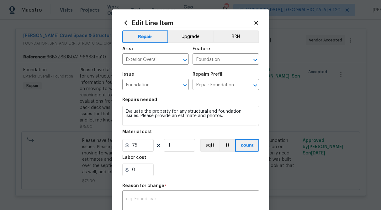
scroll to position [99, 0]
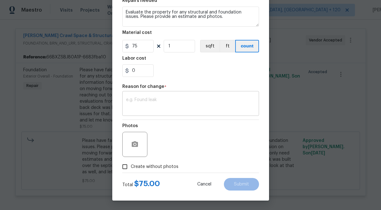
click at [148, 102] on textarea at bounding box center [190, 104] width 129 height 13
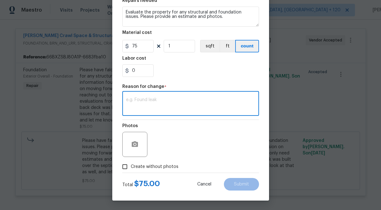
paste textarea "Evaluate the property for any structural and foundation issues. Please provide …"
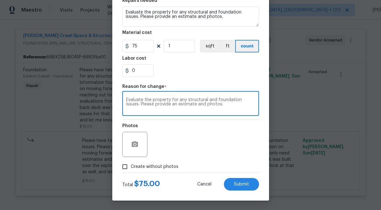
type textarea "Evaluate the property for any structural and foundation issues. Please provide …"
click at [123, 168] on input "Create without photos" at bounding box center [125, 167] width 12 height 12
checkbox input "true"
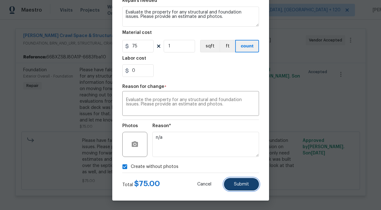
click at [248, 183] on span "Submit" at bounding box center [241, 184] width 15 height 5
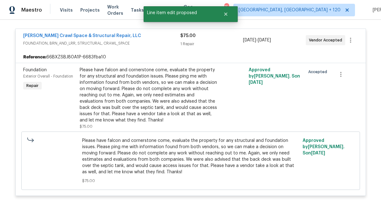
scroll to position [0, 0]
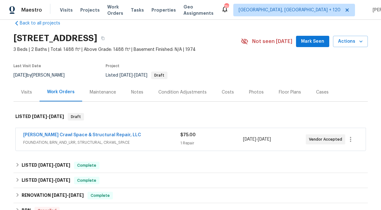
scroll to position [17, 0]
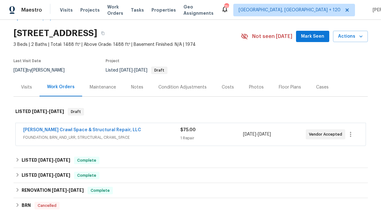
click at [190, 132] on div "$75.00" at bounding box center [211, 130] width 63 height 6
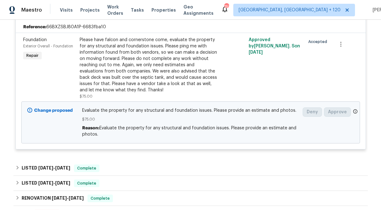
scroll to position [152, 0]
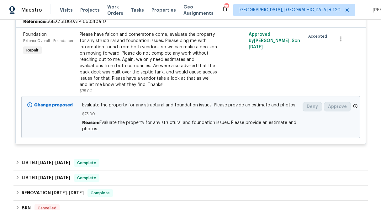
click at [29, 105] on icon at bounding box center [29, 104] width 5 height 5
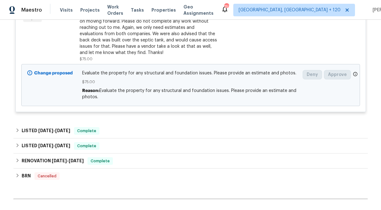
scroll to position [186, 0]
